Goal: Transaction & Acquisition: Purchase product/service

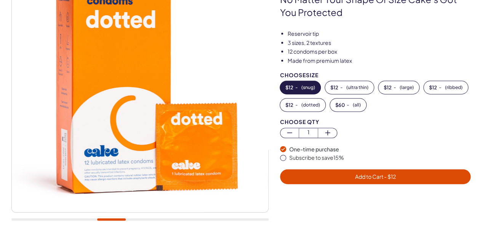
scroll to position [102, 0]
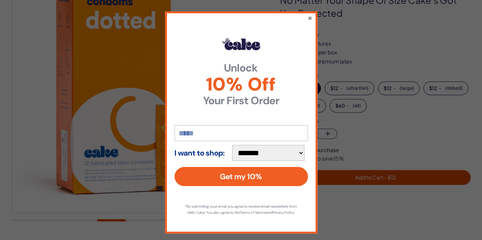
click at [309, 17] on button "×" at bounding box center [309, 17] width 5 height 9
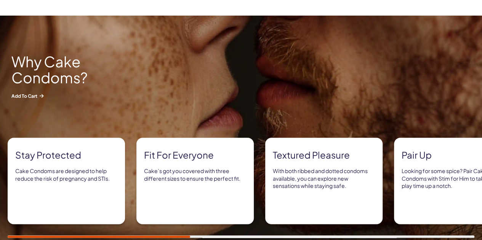
scroll to position [335, 0]
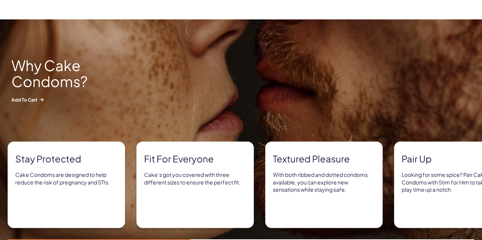
click at [246, 171] on p "Cake’s got you covered with three different sizes to ensure the perfect fit." at bounding box center [195, 178] width 102 height 15
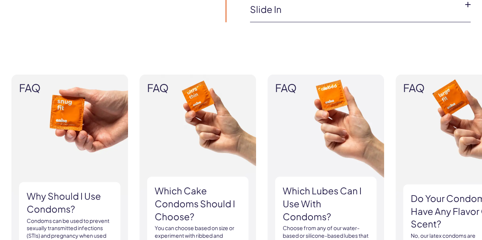
scroll to position [724, 0]
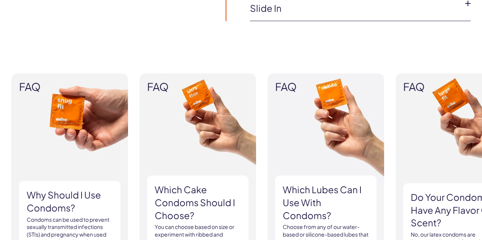
click at [185, 74] on img at bounding box center [197, 168] width 117 height 188
click at [184, 184] on h3 "Which Cake Condoms should I choose?" at bounding box center [198, 203] width 86 height 38
click at [190, 224] on p "You can choose based on size or experiment with ribbed and dotted textures." at bounding box center [198, 235] width 86 height 22
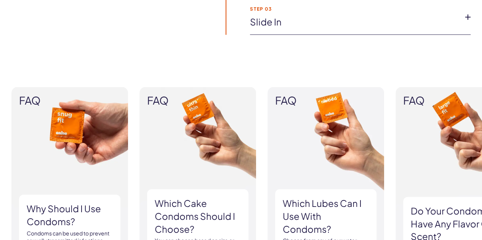
scroll to position [711, 0]
click at [178, 197] on h3 "Which Cake Condoms should I choose?" at bounding box center [198, 216] width 86 height 38
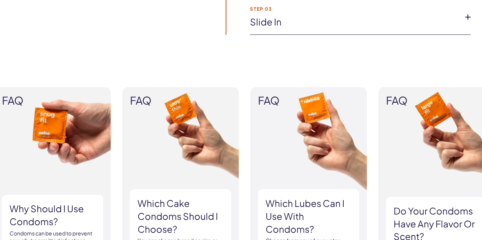
click at [178, 197] on h3 "Which Cake Condoms should I choose?" at bounding box center [181, 216] width 86 height 38
click at [215, 189] on div "Which Cake Condoms should I choose? You can choose based on size or experiment …" at bounding box center [180, 228] width 101 height 78
click at [192, 197] on h3 "Which Cake Condoms should I choose?" at bounding box center [181, 216] width 86 height 38
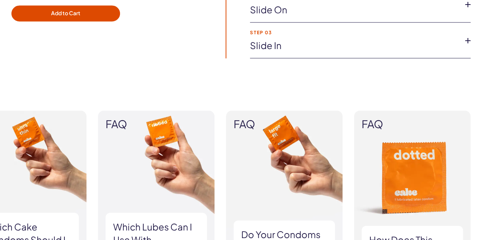
scroll to position [689, 0]
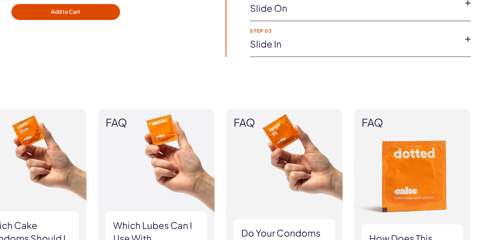
click at [167, 219] on h3 "Which lubes can I use with condoms?" at bounding box center [156, 238] width 86 height 38
click at [159, 109] on img at bounding box center [156, 203] width 117 height 188
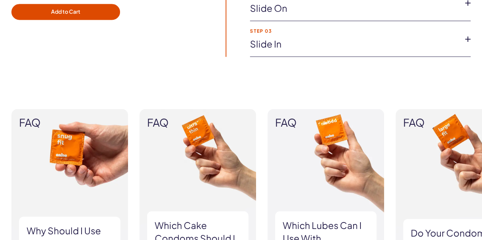
click at [196, 219] on h3 "Which Cake Condoms should I choose?" at bounding box center [198, 238] width 86 height 38
click at [174, 109] on img at bounding box center [197, 203] width 117 height 188
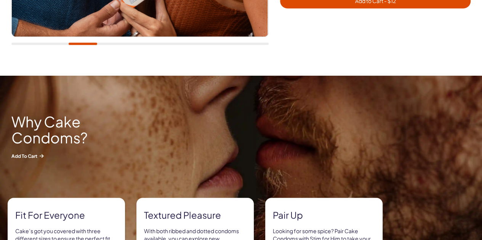
scroll to position [277, 0]
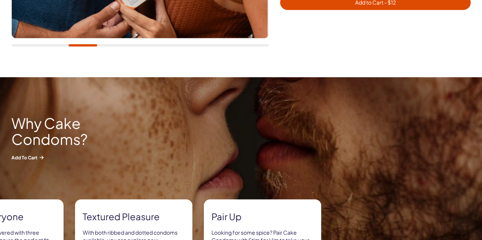
click at [56, 229] on p "Cake’s got you covered with three different sizes to ensure the perfect fit." at bounding box center [5, 236] width 102 height 15
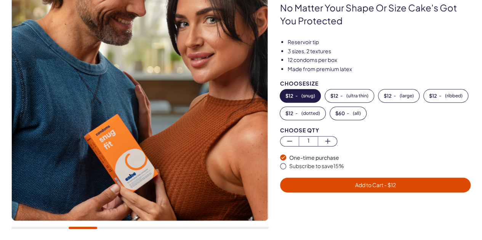
scroll to position [94, 0]
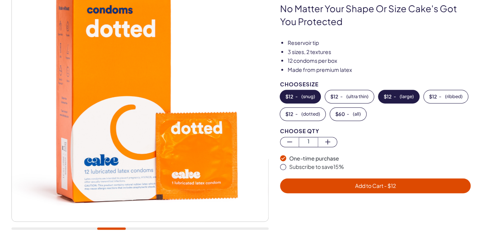
click at [406, 100] on button "$ 12 - ( large )" at bounding box center [398, 96] width 41 height 13
click at [406, 99] on button "$ 12 - ( large )" at bounding box center [398, 96] width 41 height 13
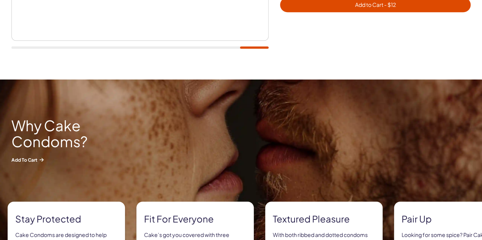
scroll to position [284, 0]
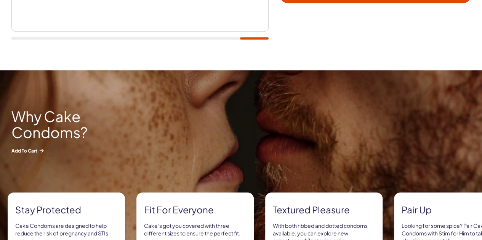
click at [246, 223] on p "Cake’s got you covered with three different sizes to ensure the perfect fit." at bounding box center [195, 230] width 102 height 15
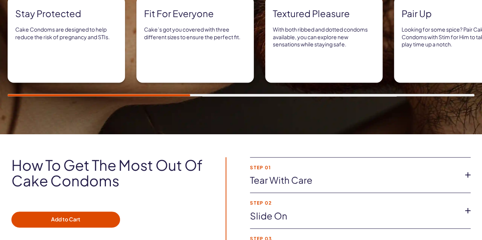
scroll to position [483, 0]
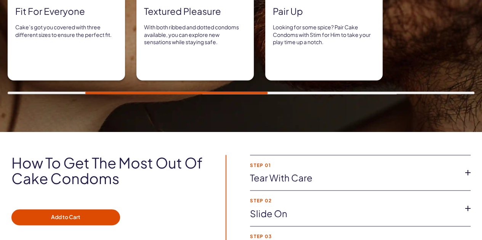
click at [466, 203] on icon at bounding box center [467, 208] width 11 height 11
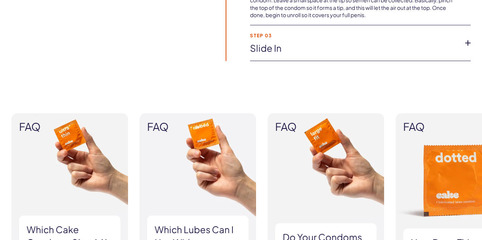
scroll to position [727, 0]
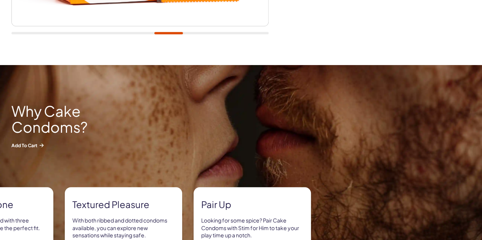
scroll to position [290, 0]
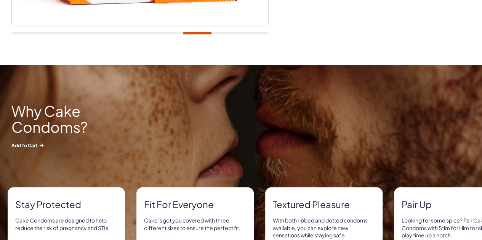
click at [246, 217] on p "Cake’s got you covered with three different sizes to ensure the perfect fit." at bounding box center [195, 224] width 102 height 15
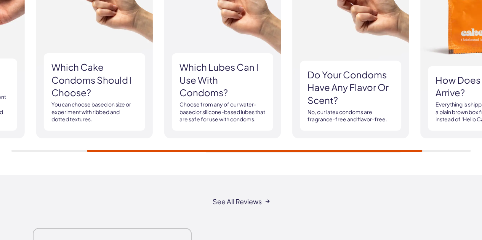
scroll to position [890, 0]
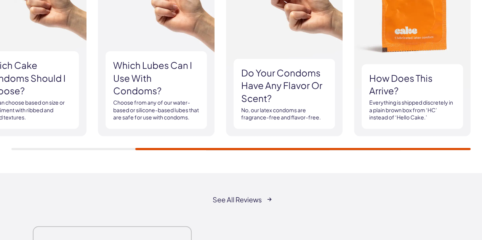
click at [263, 196] on link "See all reviews" at bounding box center [241, 200] width 57 height 8
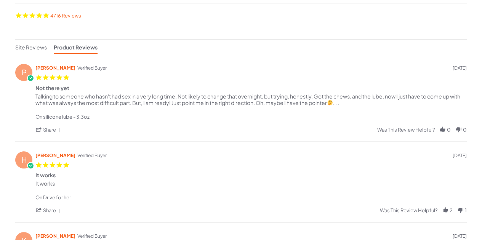
scroll to position [134, 0]
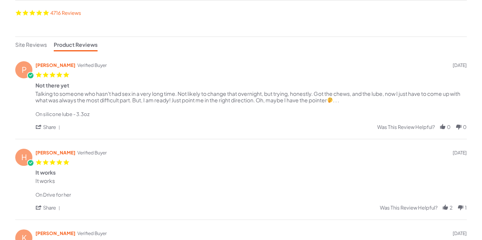
click at [15, 139] on div "H Hannah K. Verified Buyer 5.0 star rating 09/07/25 It works Review by Hannah K…" at bounding box center [241, 179] width 452 height 81
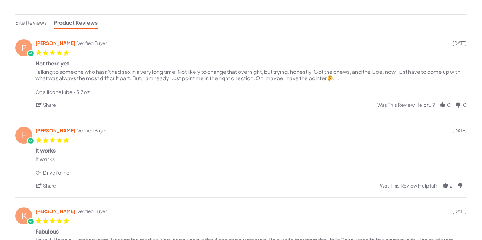
scroll to position [0, 0]
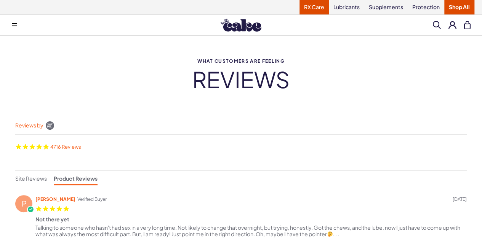
click at [319, 8] on link "RX Care" at bounding box center [314, 7] width 29 height 14
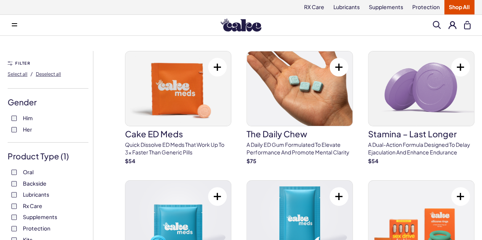
click at [135, 138] on h3 "Cake ED Meds" at bounding box center [178, 134] width 106 height 8
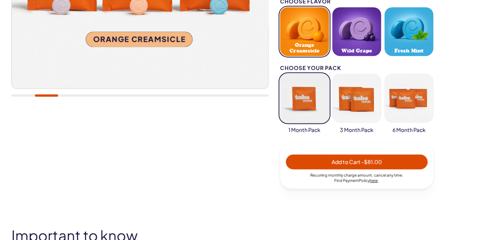
scroll to position [230, 0]
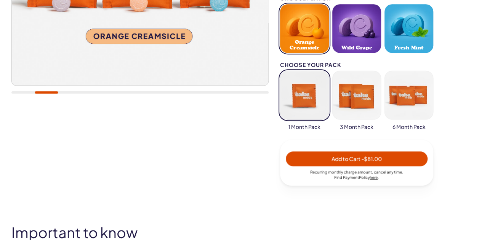
click at [77, 125] on div at bounding box center [139, 19] width 257 height 380
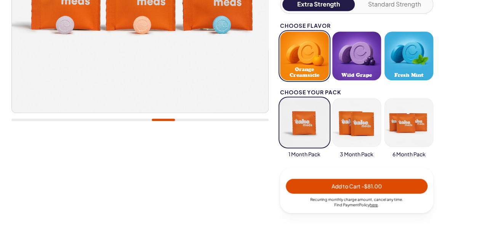
scroll to position [213, 0]
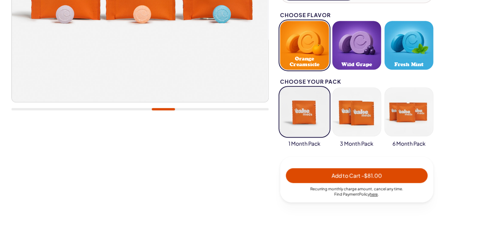
click at [411, 118] on button "button" at bounding box center [409, 112] width 49 height 49
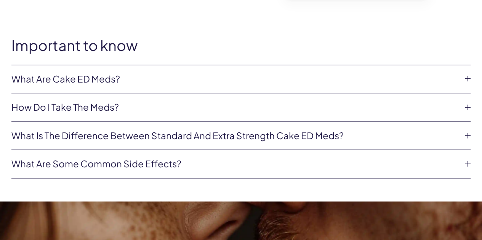
scroll to position [425, 0]
